Goal: Transaction & Acquisition: Obtain resource

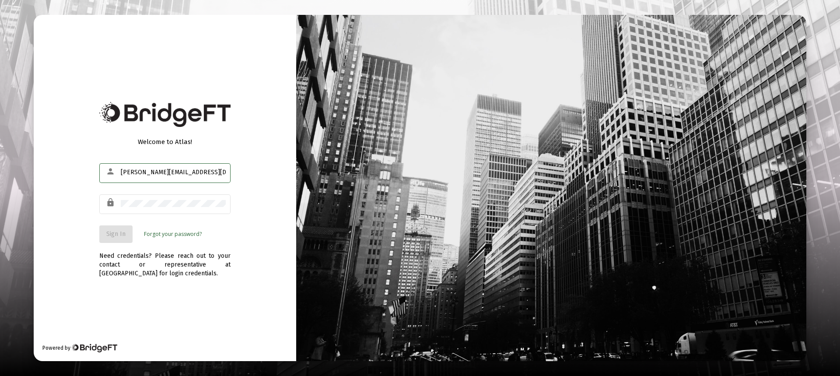
type input "[PERSON_NAME][EMAIL_ADDRESS][DOMAIN_NAME]"
click at [118, 237] on span "Sign In" at bounding box center [115, 233] width 19 height 7
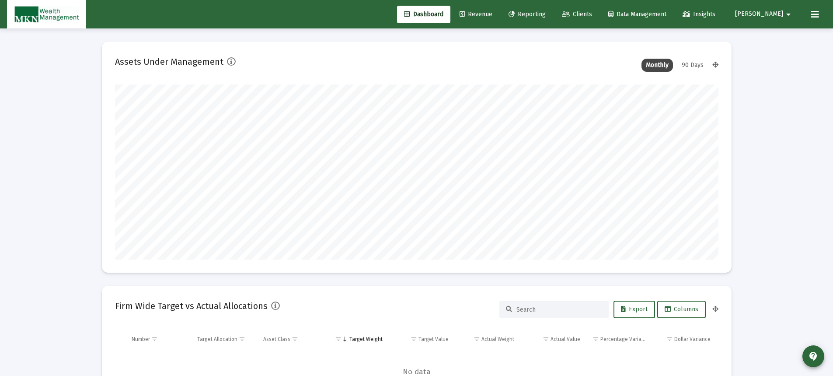
type input "[DATE]"
click at [546, 12] on span "Reporting" at bounding box center [527, 13] width 37 height 7
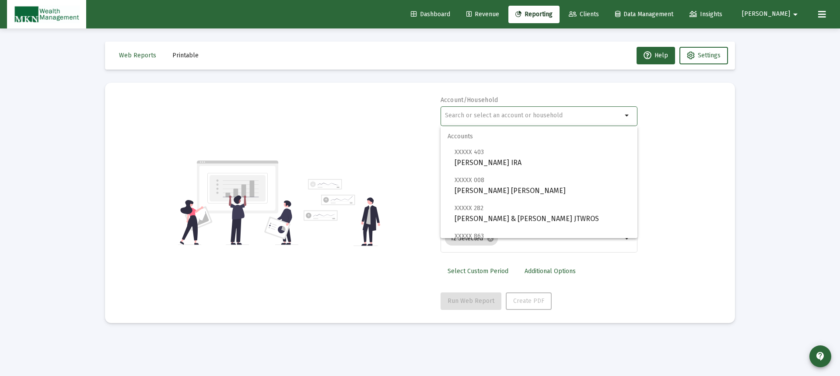
click at [526, 114] on input "text" at bounding box center [533, 115] width 177 height 7
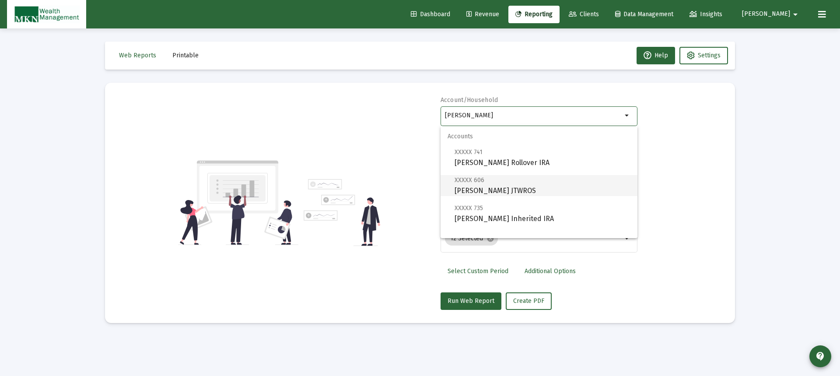
click at [487, 186] on span "XXXXX 606 [PERSON_NAME] JTWROS" at bounding box center [543, 185] width 176 height 21
type input "[PERSON_NAME] JTWROS"
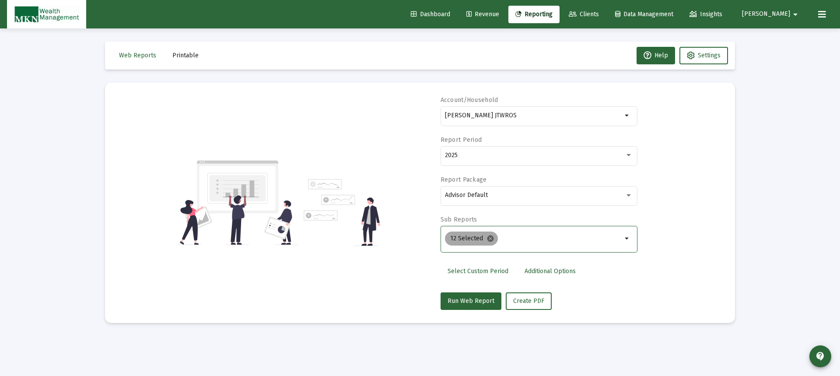
click at [491, 237] on mat-icon "cancel" at bounding box center [490, 238] width 8 height 8
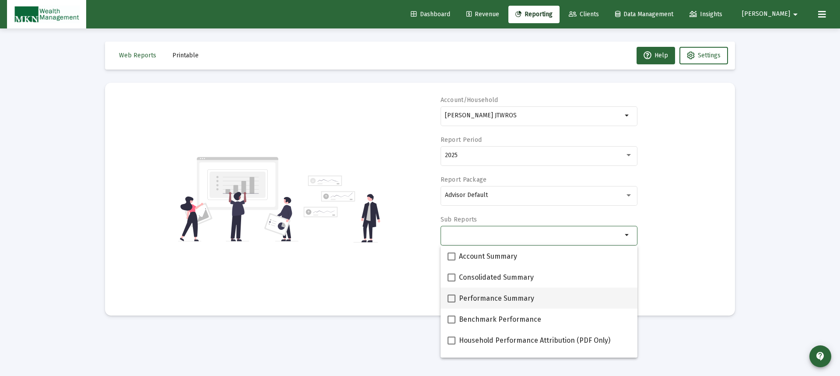
click at [453, 298] on span at bounding box center [452, 298] width 8 height 8
click at [451, 302] on input "Performance Summary" at bounding box center [451, 302] width 0 height 0
checkbox input "true"
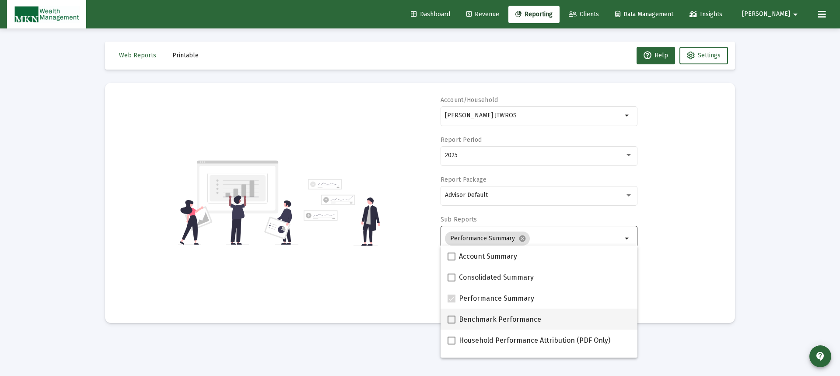
click at [451, 318] on span at bounding box center [452, 319] width 8 height 8
click at [451, 323] on input "Benchmark Performance" at bounding box center [451, 323] width 0 height 0
checkbox input "true"
click at [672, 247] on div "Account/Household [PERSON_NAME] JTWROS arrow_drop_down Report Period 2025 Repor…" at bounding box center [420, 203] width 604 height 214
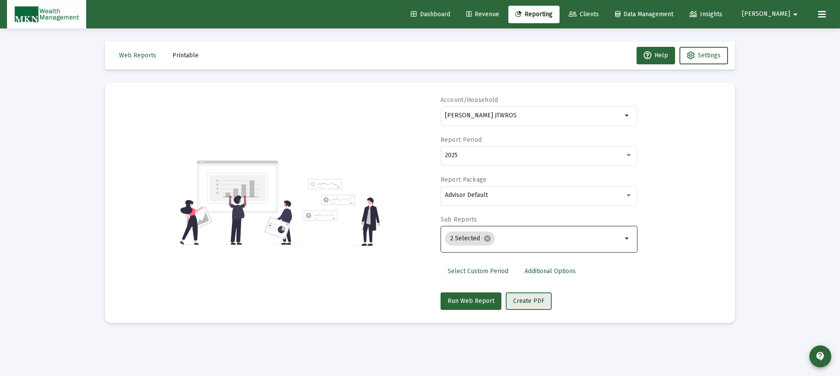
click at [521, 298] on span "Create PDF" at bounding box center [528, 300] width 31 height 7
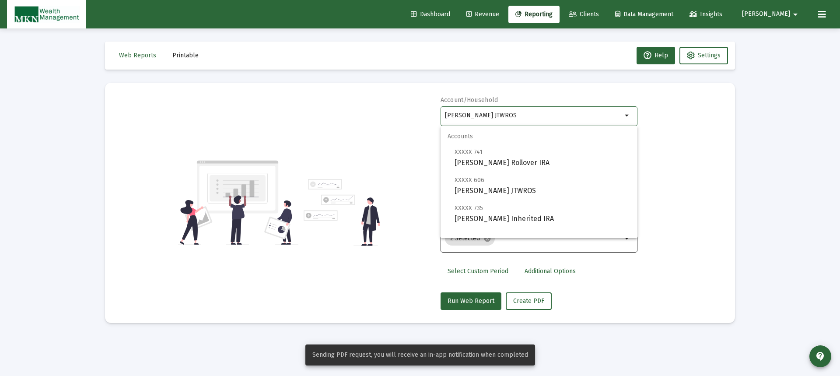
click at [526, 116] on input "[PERSON_NAME] JTWROS" at bounding box center [533, 115] width 177 height 7
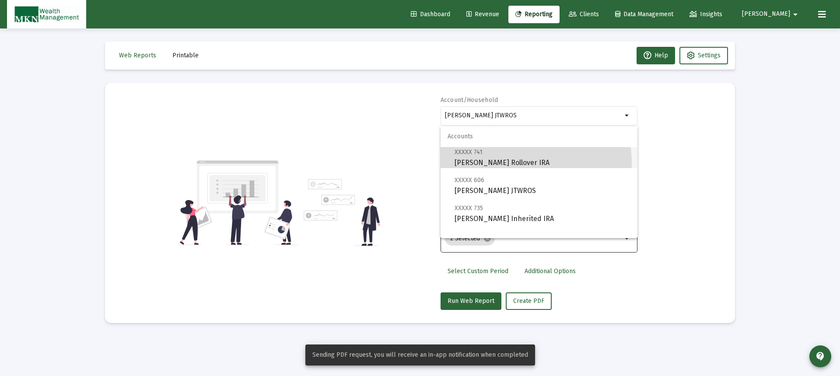
click at [501, 164] on span "XXXXX 741 [PERSON_NAME] Rollover IRA" at bounding box center [543, 157] width 176 height 21
type input "[PERSON_NAME] Rollover IRA"
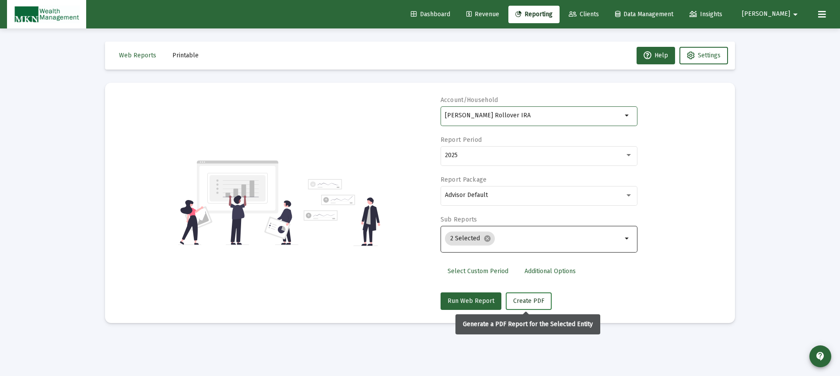
click at [532, 297] on span "Create PDF" at bounding box center [528, 300] width 31 height 7
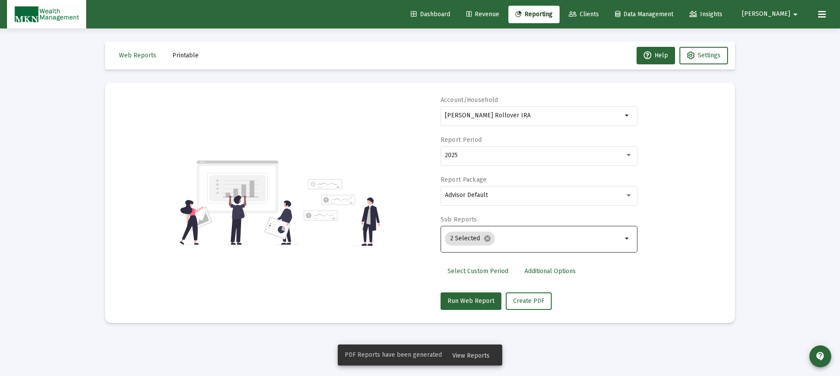
click at [178, 56] on span "Printable" at bounding box center [185, 55] width 26 height 7
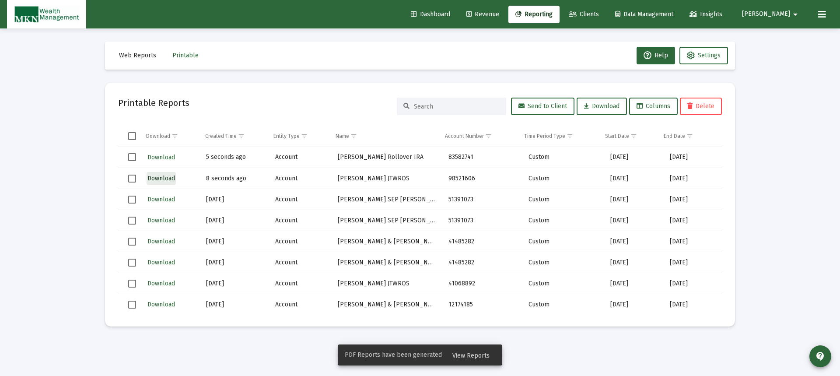
click at [161, 177] on span "Download" at bounding box center [161, 178] width 28 height 7
click at [151, 154] on span "Download" at bounding box center [161, 157] width 28 height 7
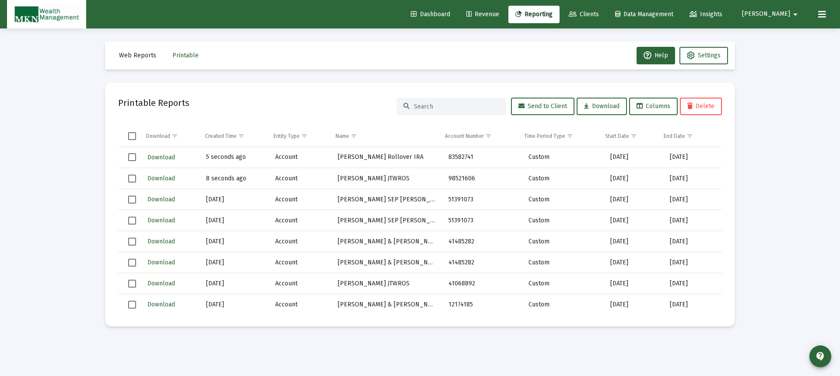
click at [553, 13] on span "Reporting" at bounding box center [533, 13] width 37 height 7
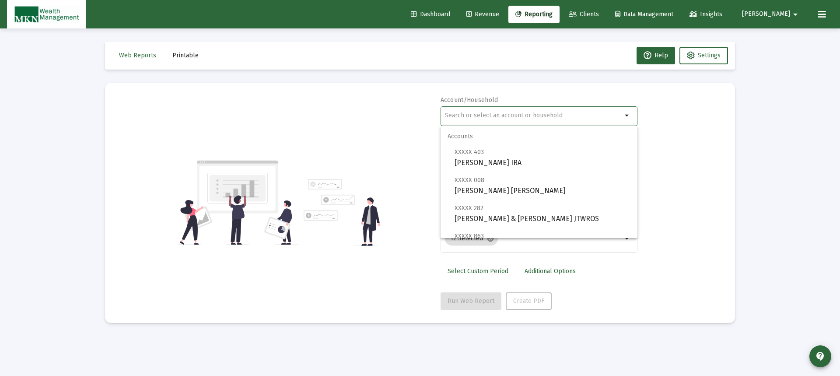
click at [522, 114] on input "text" at bounding box center [533, 115] width 177 height 7
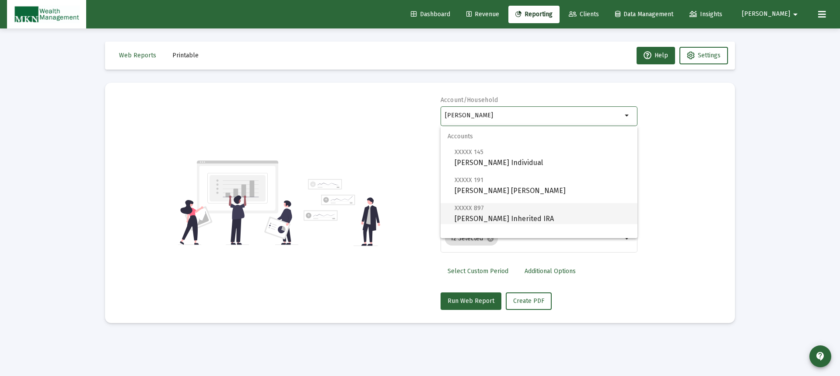
click at [528, 213] on span "XXXXX 897 [PERSON_NAME] Inherited IRA" at bounding box center [543, 213] width 176 height 21
type input "[PERSON_NAME] Inherited IRA"
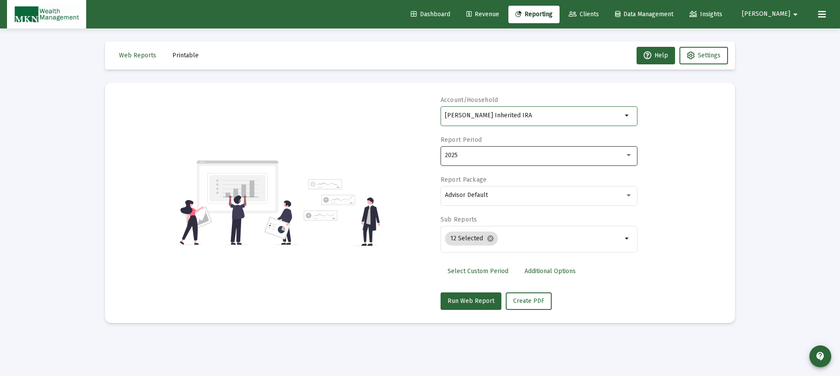
click at [627, 155] on div at bounding box center [628, 155] width 4 height 2
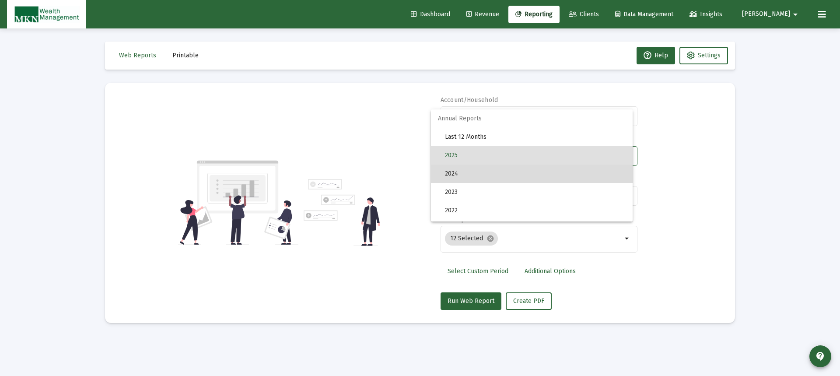
click at [561, 178] on span "2024" at bounding box center [535, 173] width 181 height 18
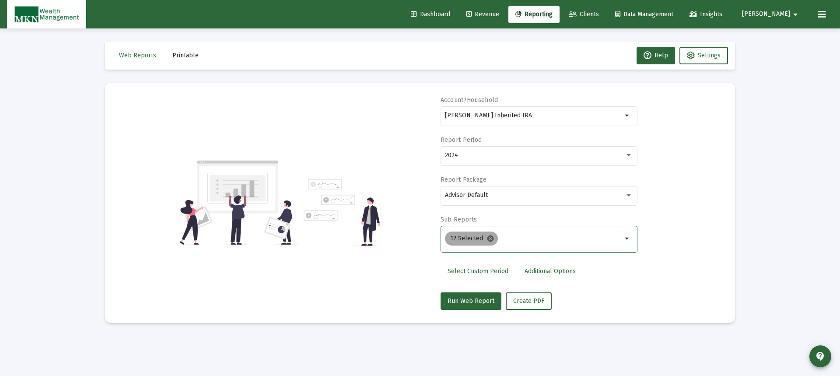
click at [488, 239] on mat-icon "cancel" at bounding box center [490, 238] width 8 height 8
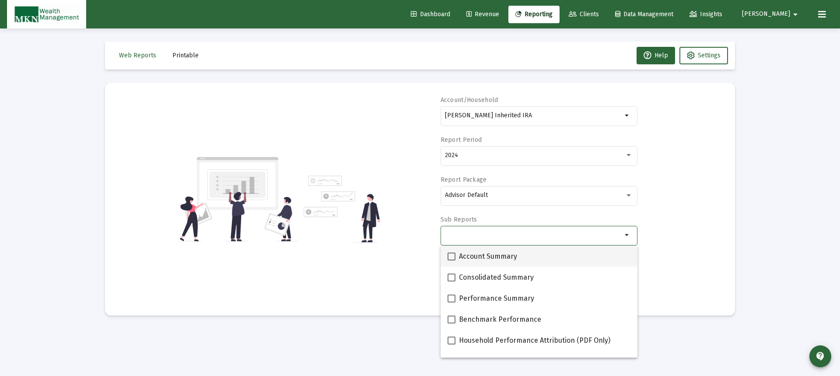
click at [448, 257] on span at bounding box center [452, 256] width 8 height 8
click at [451, 260] on input "Account Summary" at bounding box center [451, 260] width 0 height 0
checkbox input "true"
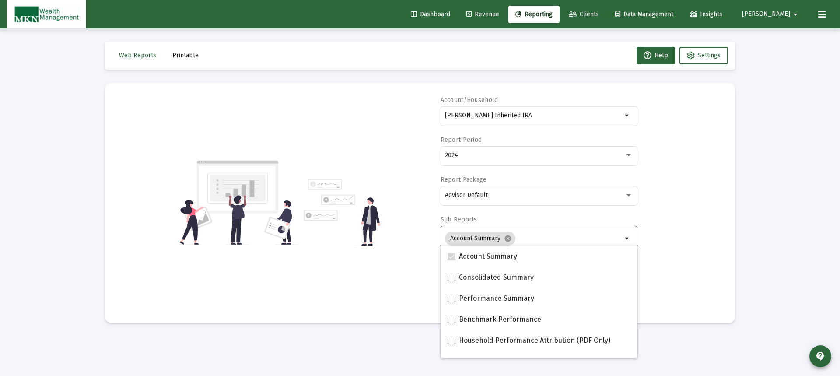
click at [677, 270] on div "Account/Household [PERSON_NAME] Inherited IRA arrow_drop_down Report Period 202…" at bounding box center [420, 203] width 604 height 214
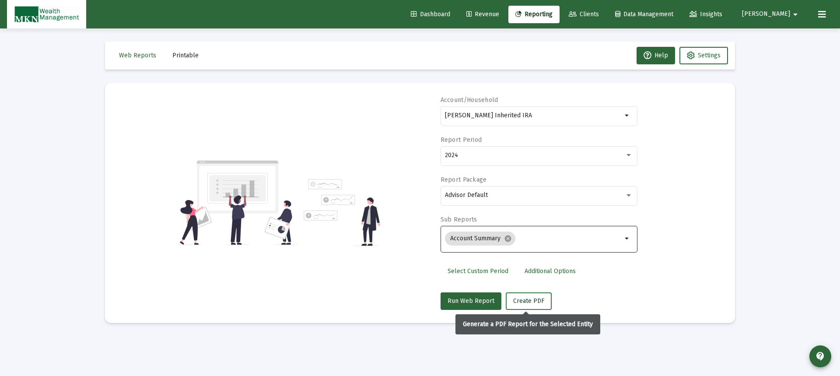
click at [534, 298] on span "Create PDF" at bounding box center [528, 300] width 31 height 7
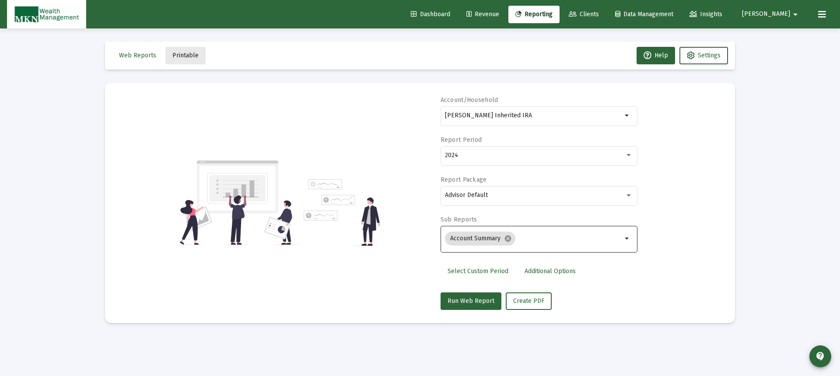
click at [182, 54] on span "Printable" at bounding box center [185, 55] width 26 height 7
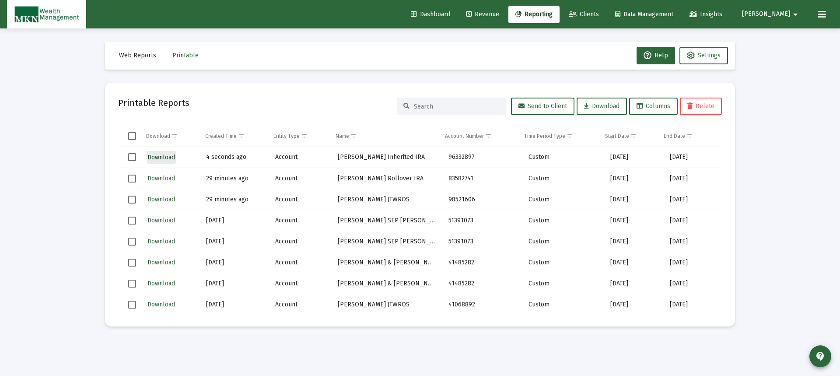
click at [159, 156] on span "Download" at bounding box center [161, 157] width 28 height 7
